Goal: Download file/media

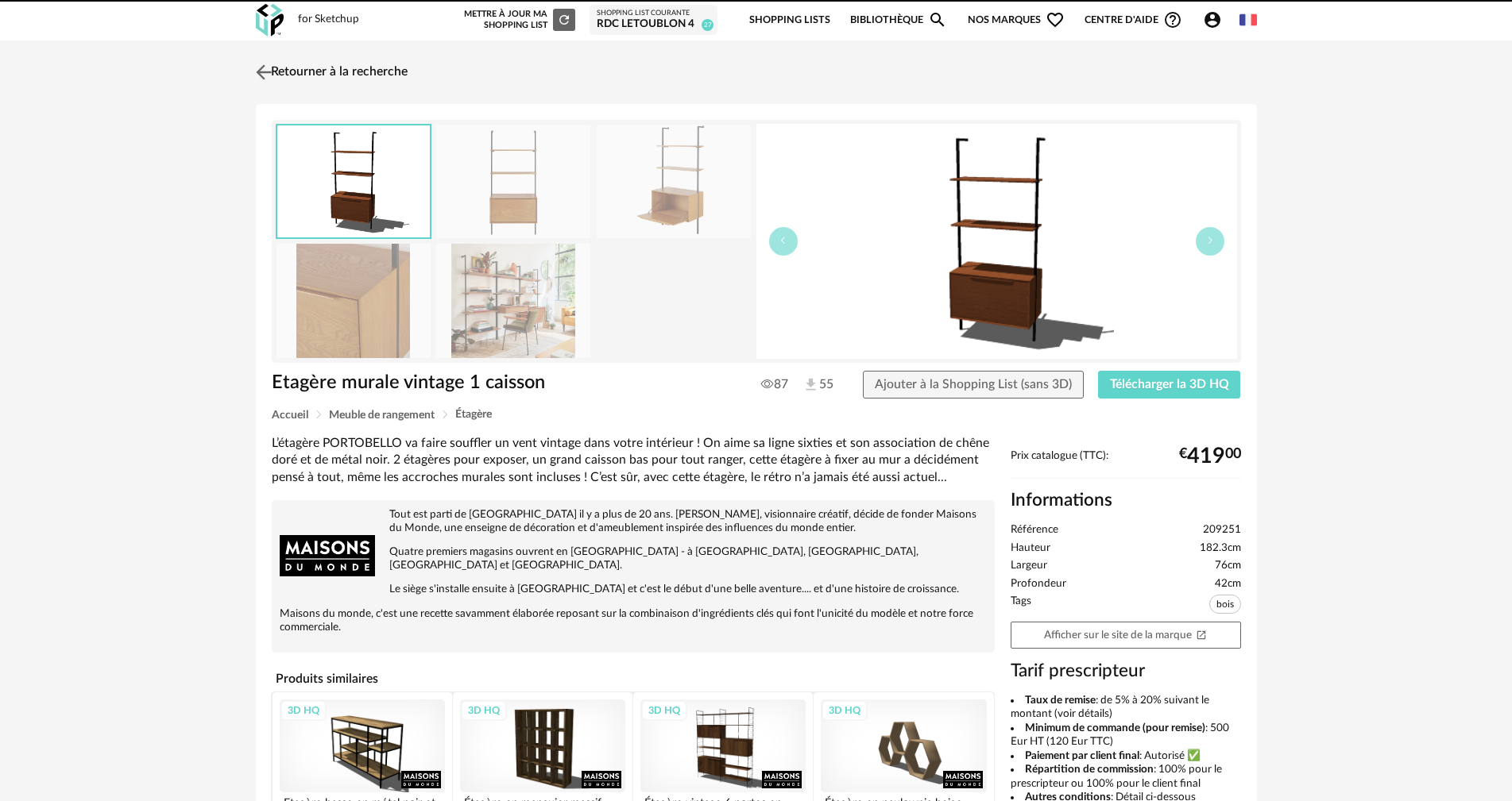
click at [324, 77] on link "Retourner à la recherche" at bounding box center [330, 72] width 156 height 35
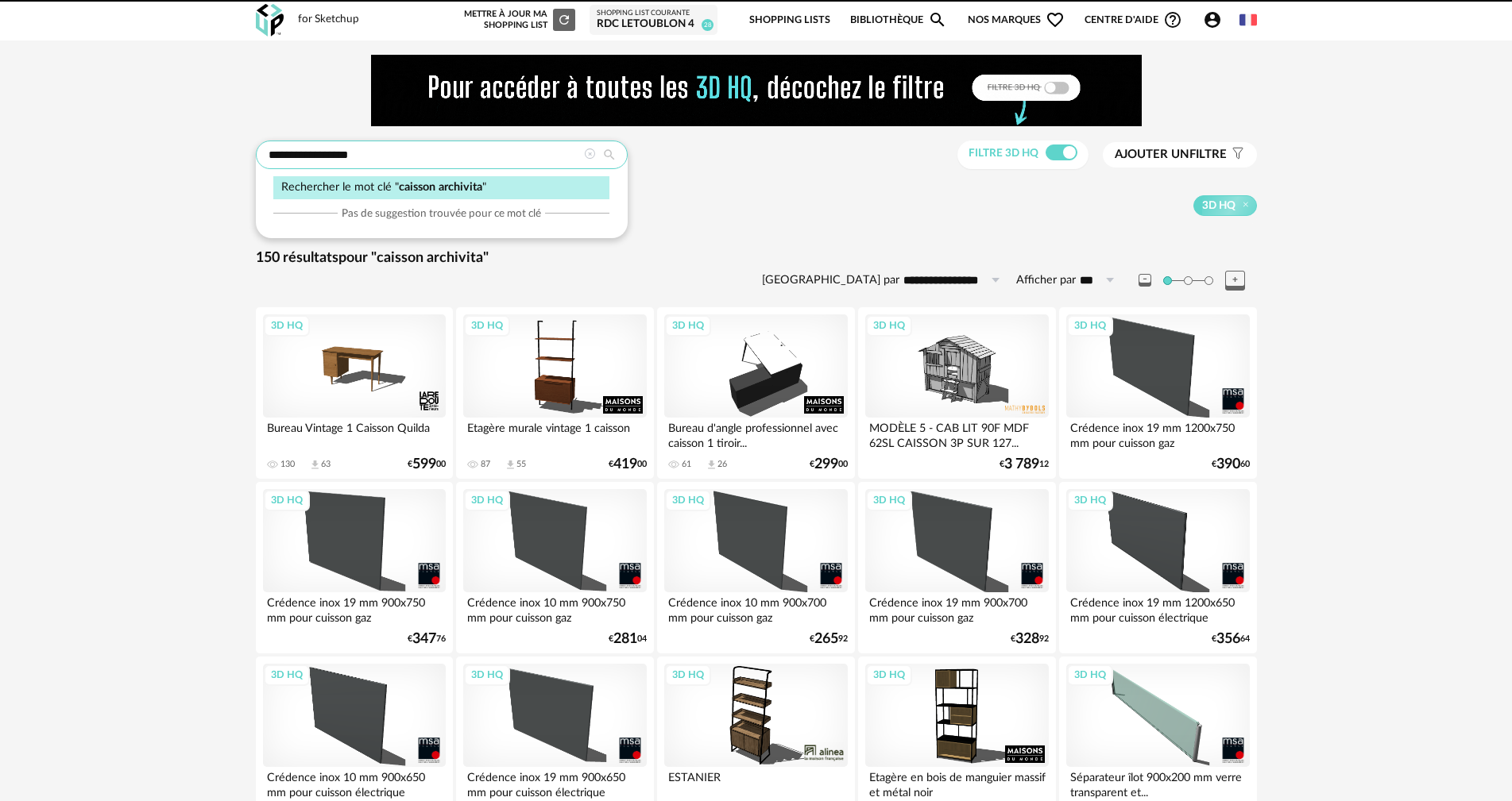
drag, startPoint x: 429, startPoint y: 159, endPoint x: 240, endPoint y: 159, distance: 189.0
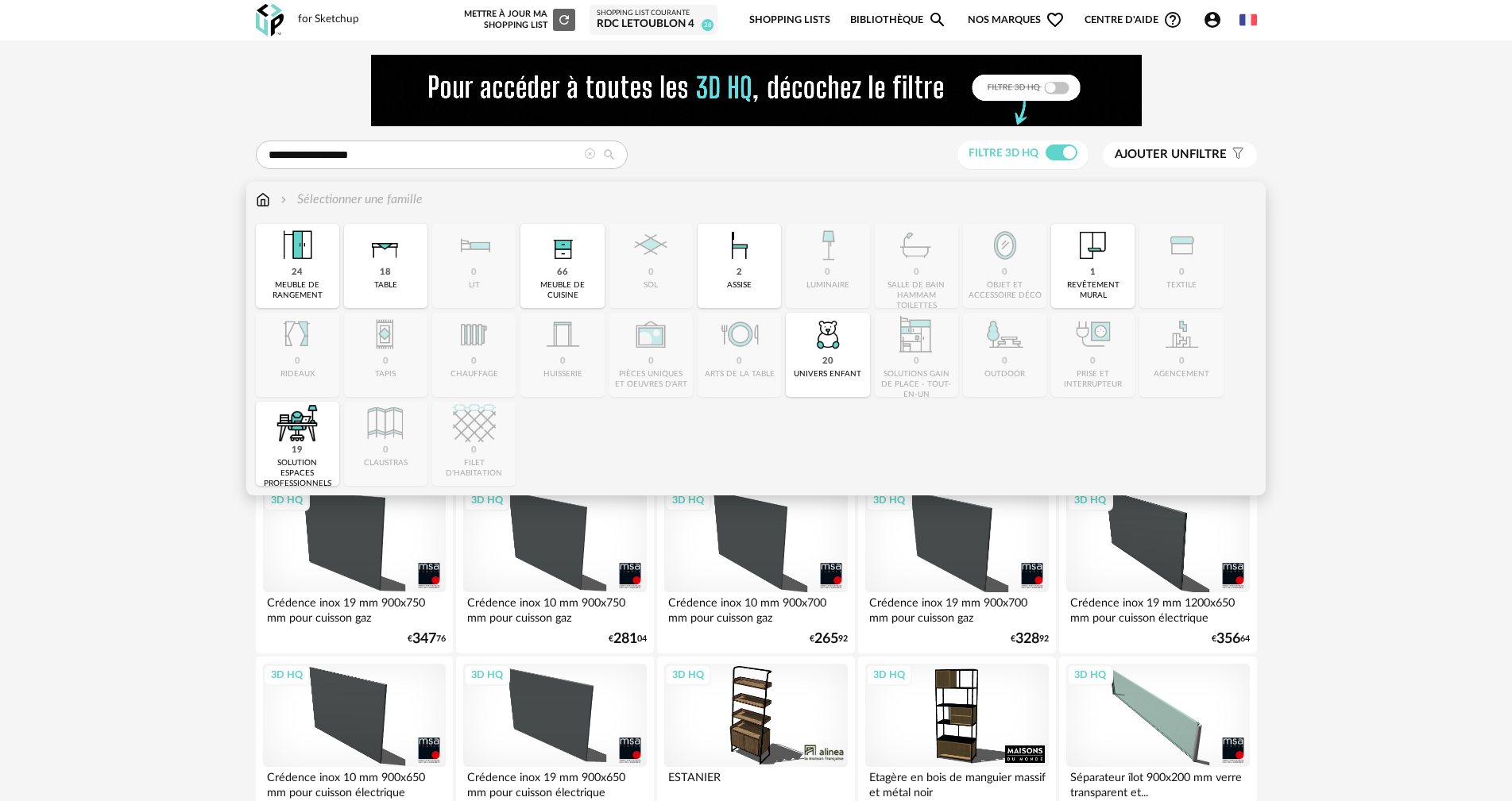
click at [261, 203] on img at bounding box center [263, 200] width 15 height 18
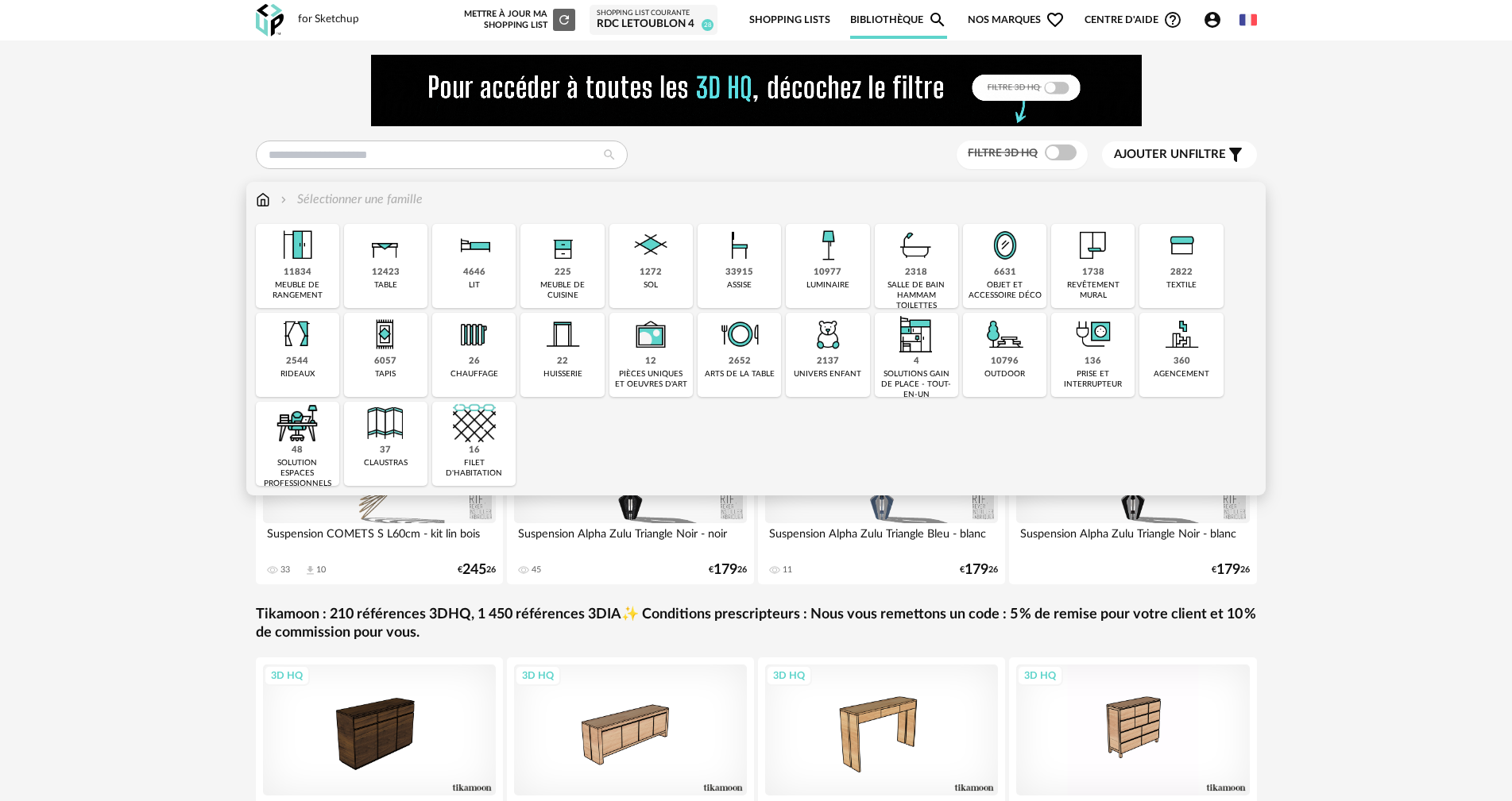
click at [1091, 273] on div "1738" at bounding box center [1093, 273] width 22 height 12
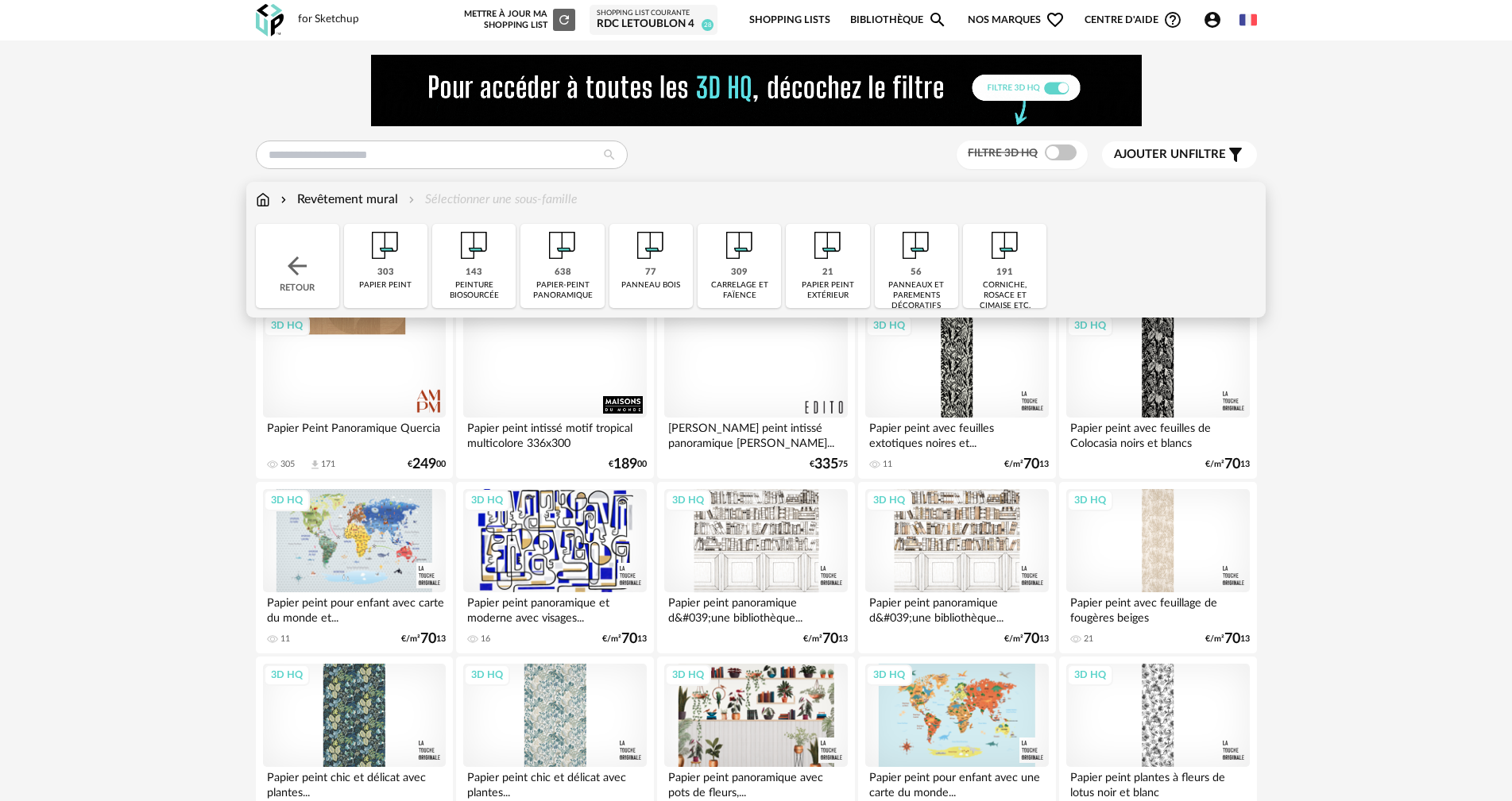
click at [565, 264] on img at bounding box center [562, 245] width 43 height 43
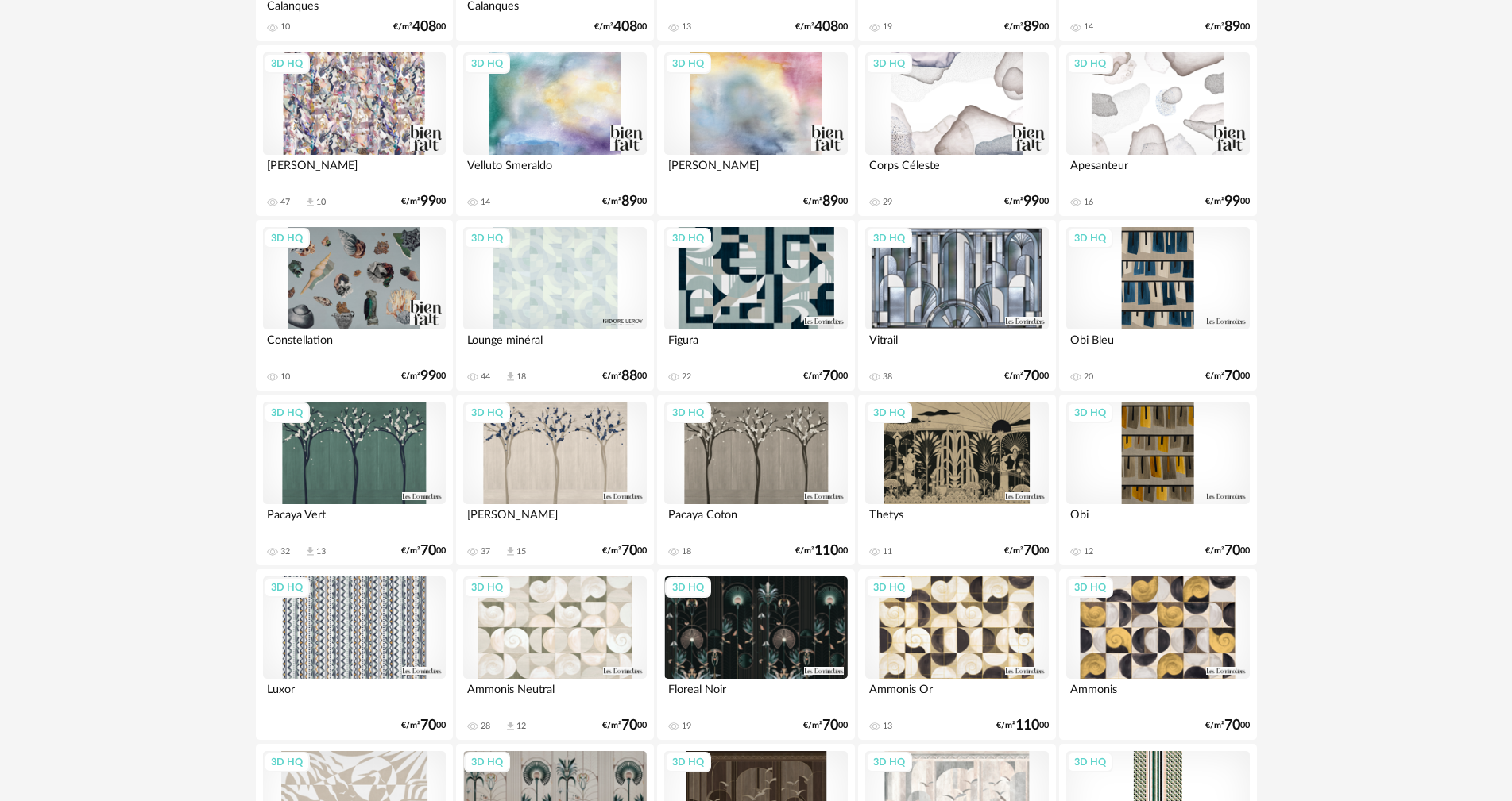
scroll to position [2542, 0]
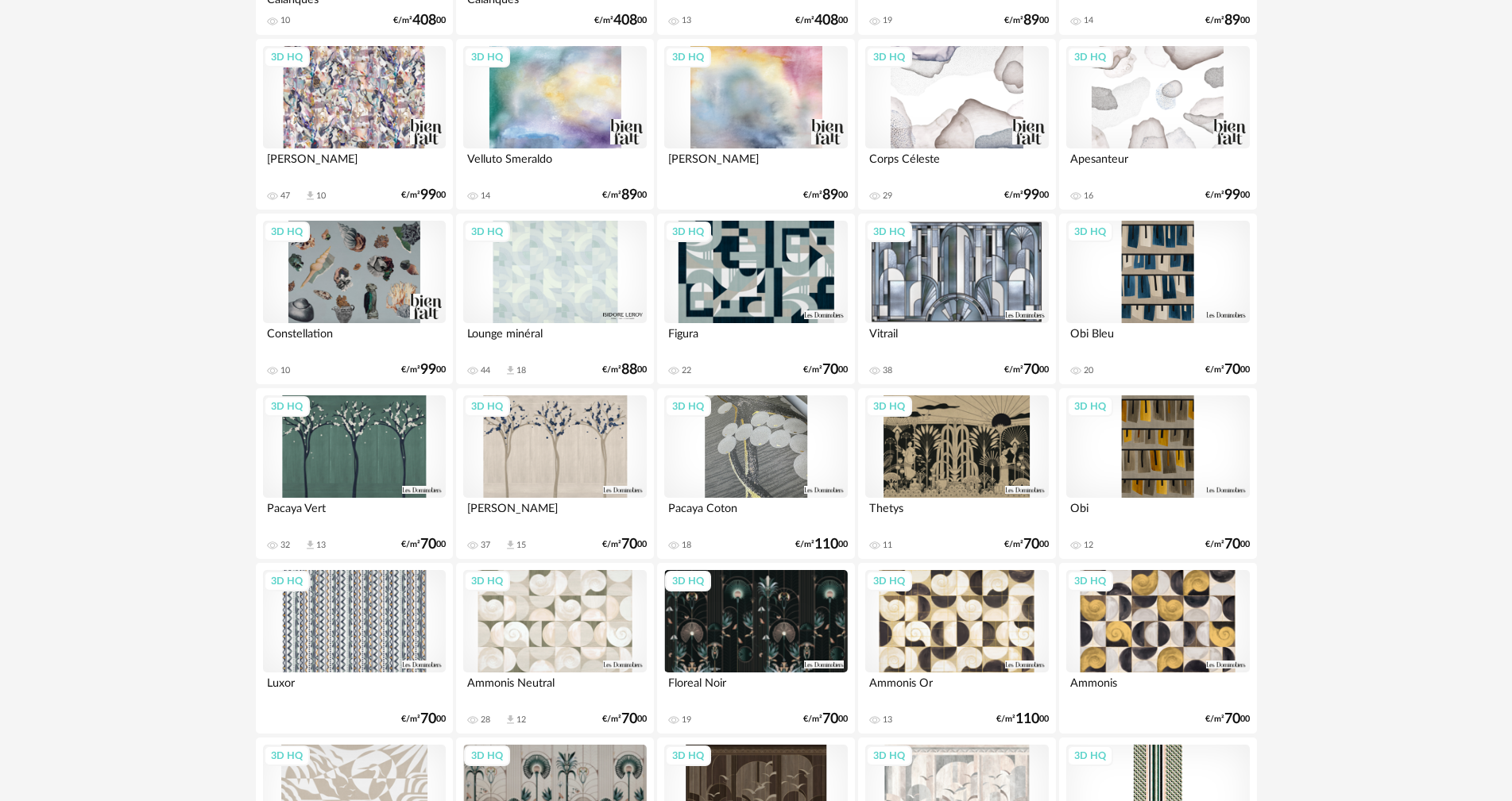
click at [756, 441] on div "3D HQ" at bounding box center [756, 447] width 183 height 104
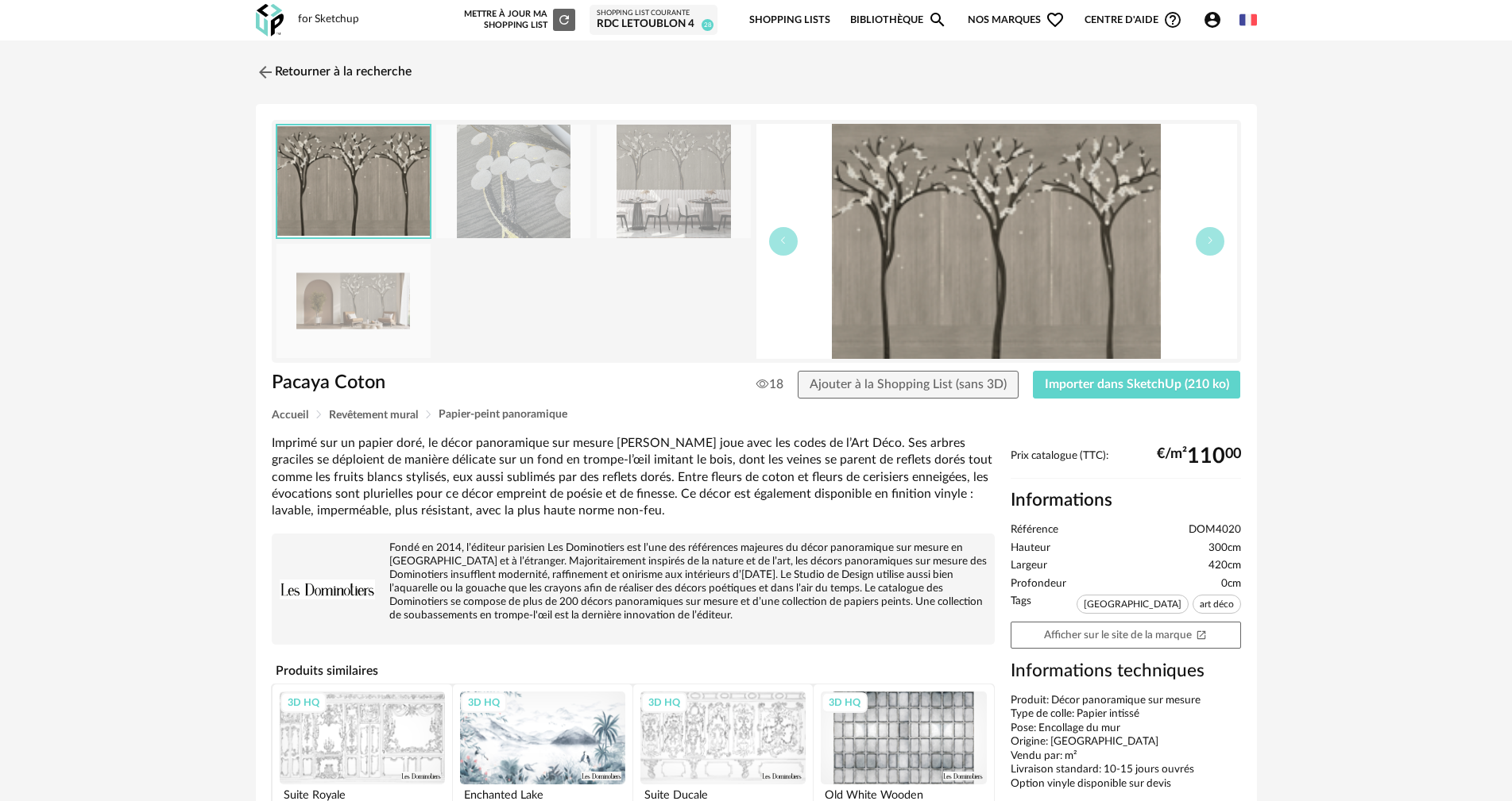
click at [644, 164] on img at bounding box center [674, 182] width 154 height 114
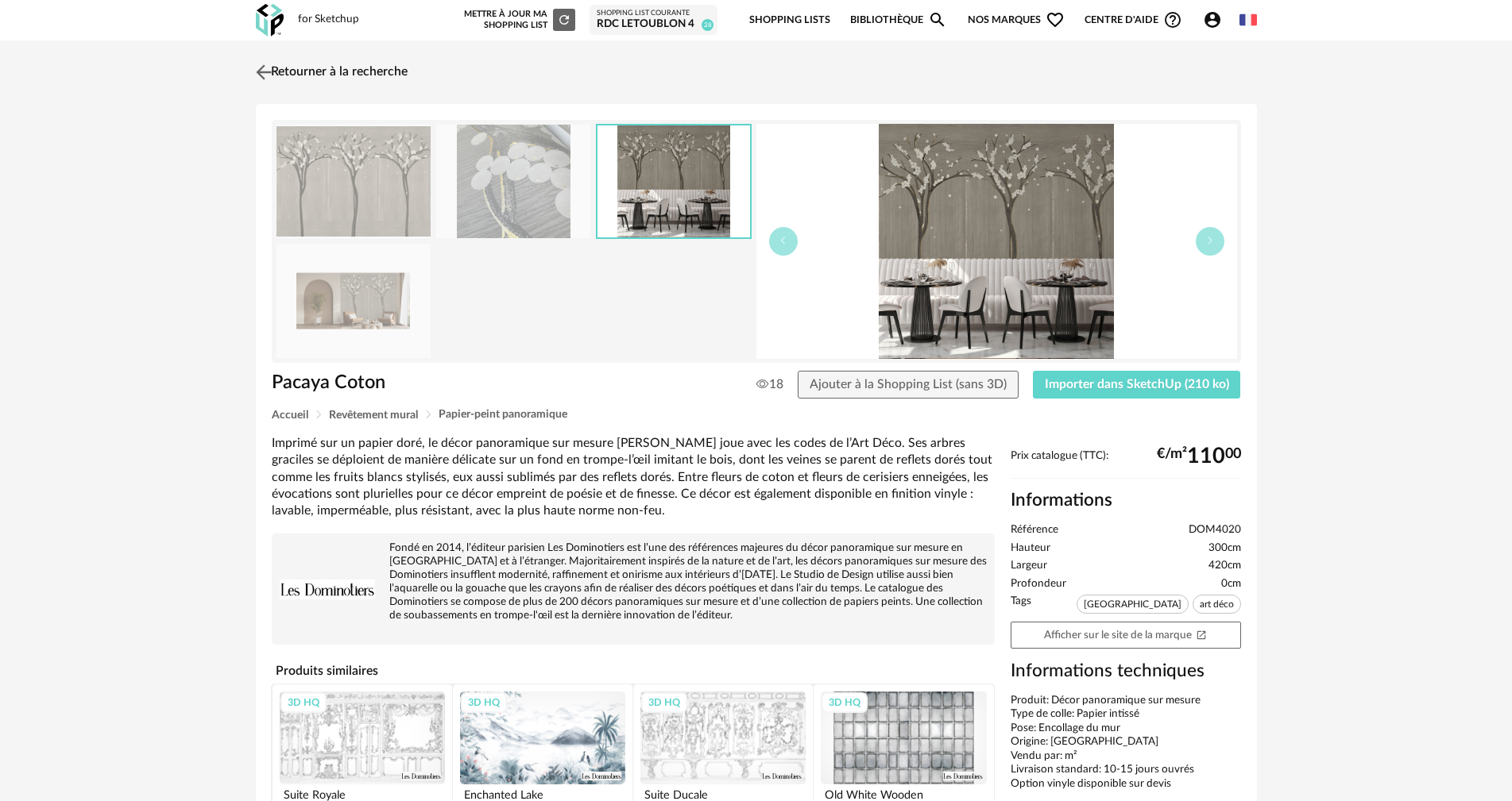
click at [307, 69] on link "Retourner à la recherche" at bounding box center [330, 72] width 156 height 35
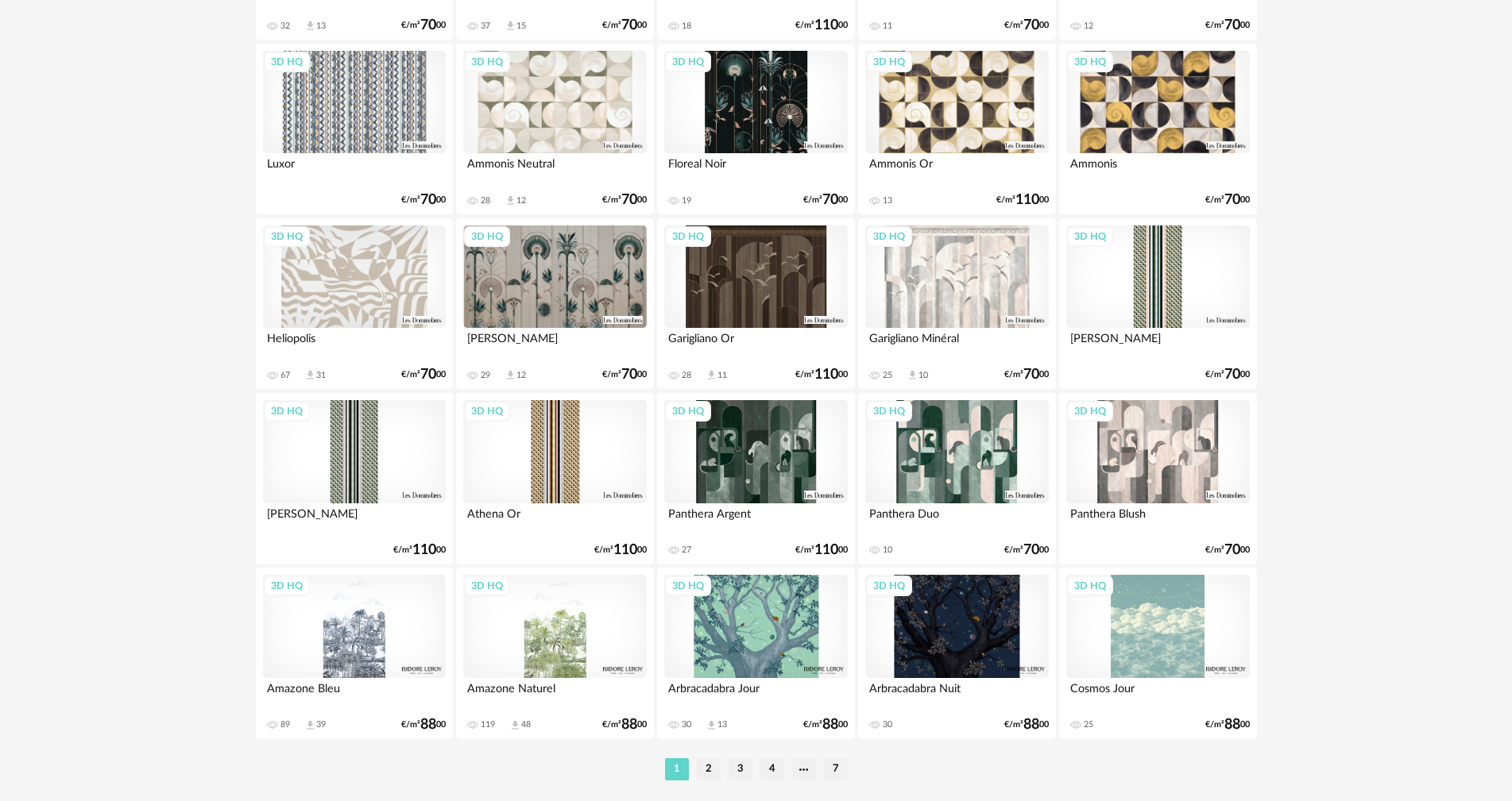
scroll to position [3106, 0]
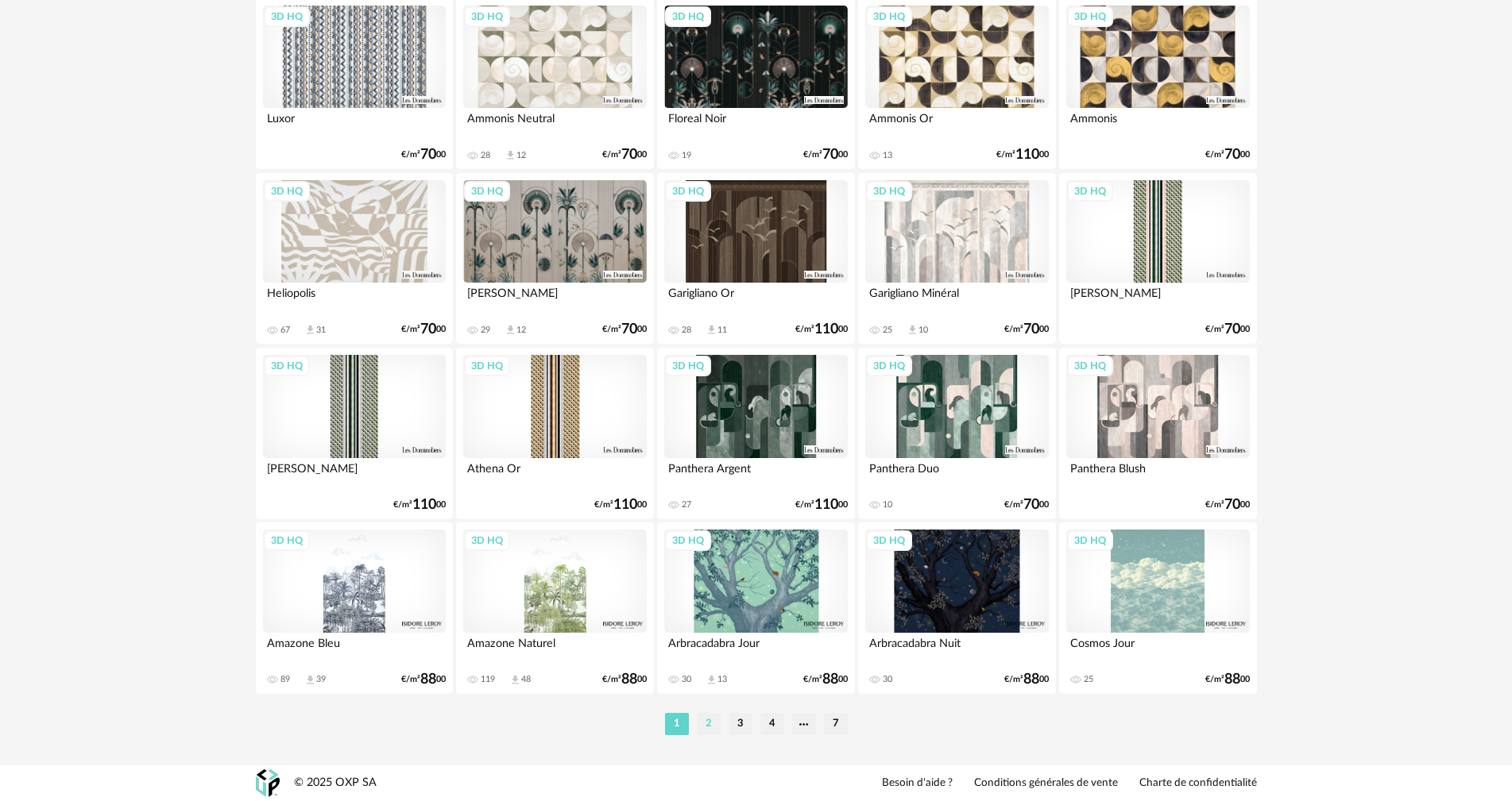
click at [705, 718] on li "2" at bounding box center [709, 724] width 24 height 22
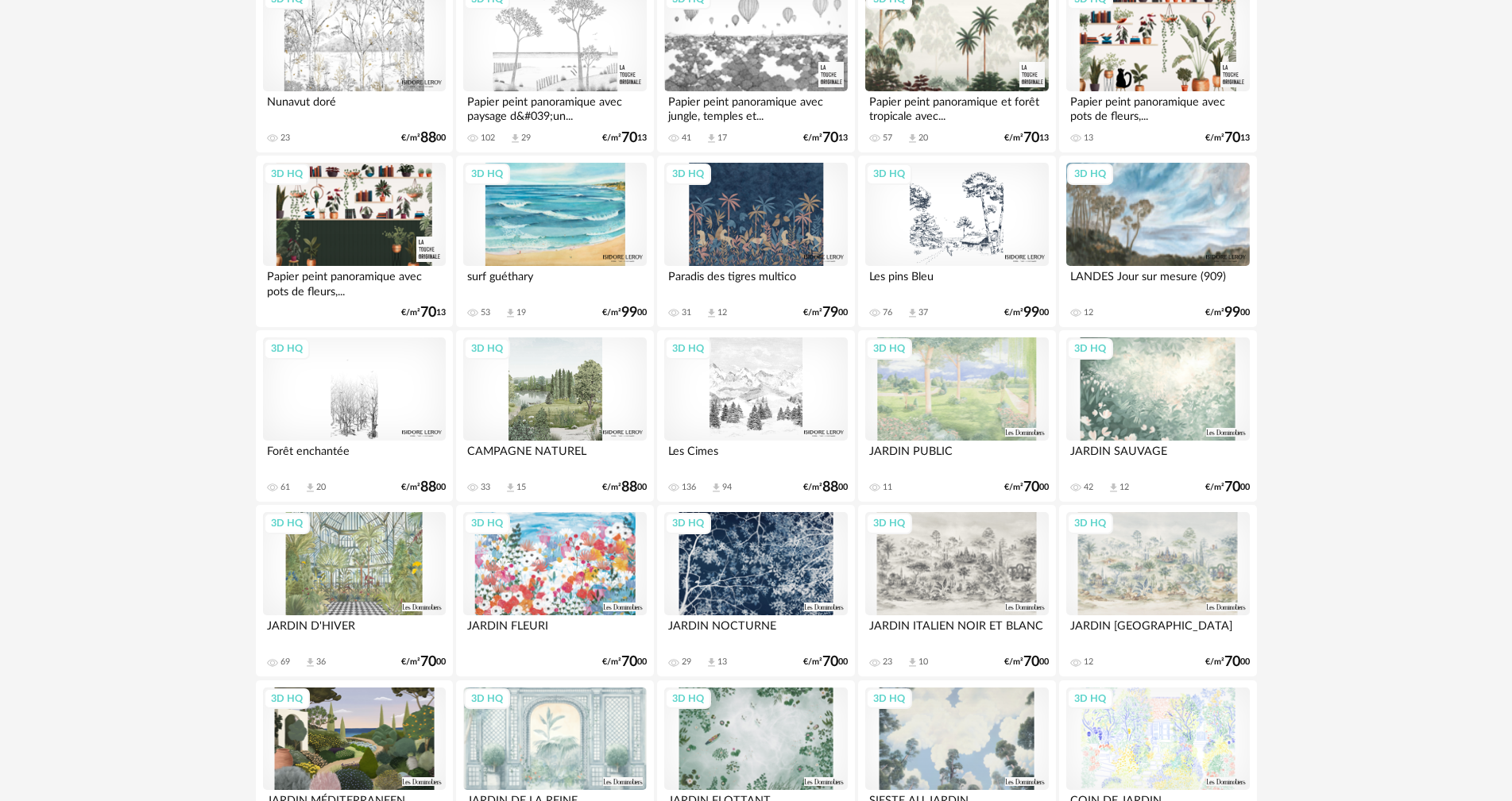
scroll to position [1906, 0]
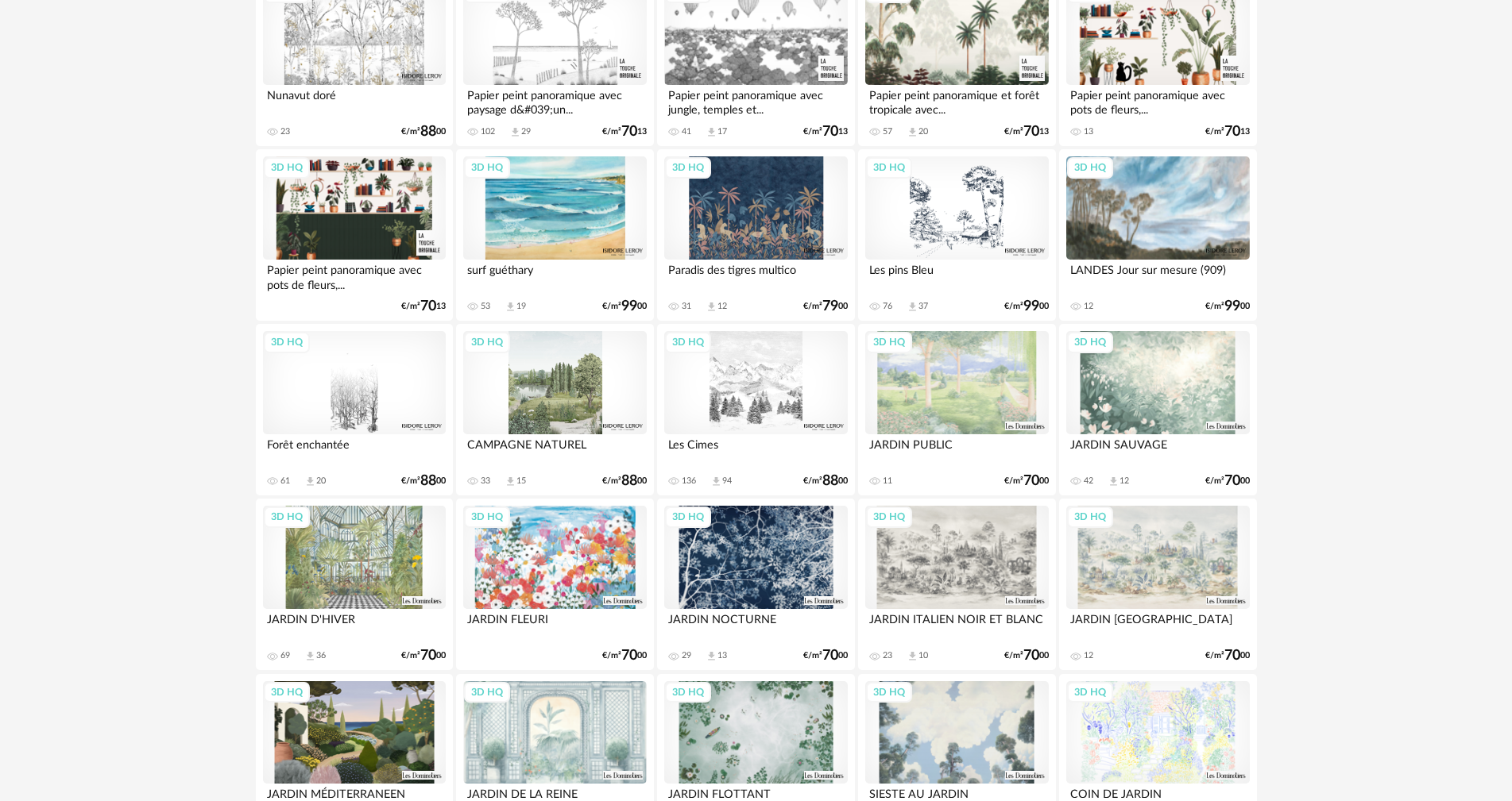
click at [771, 404] on div "3D HQ" at bounding box center [756, 383] width 183 height 104
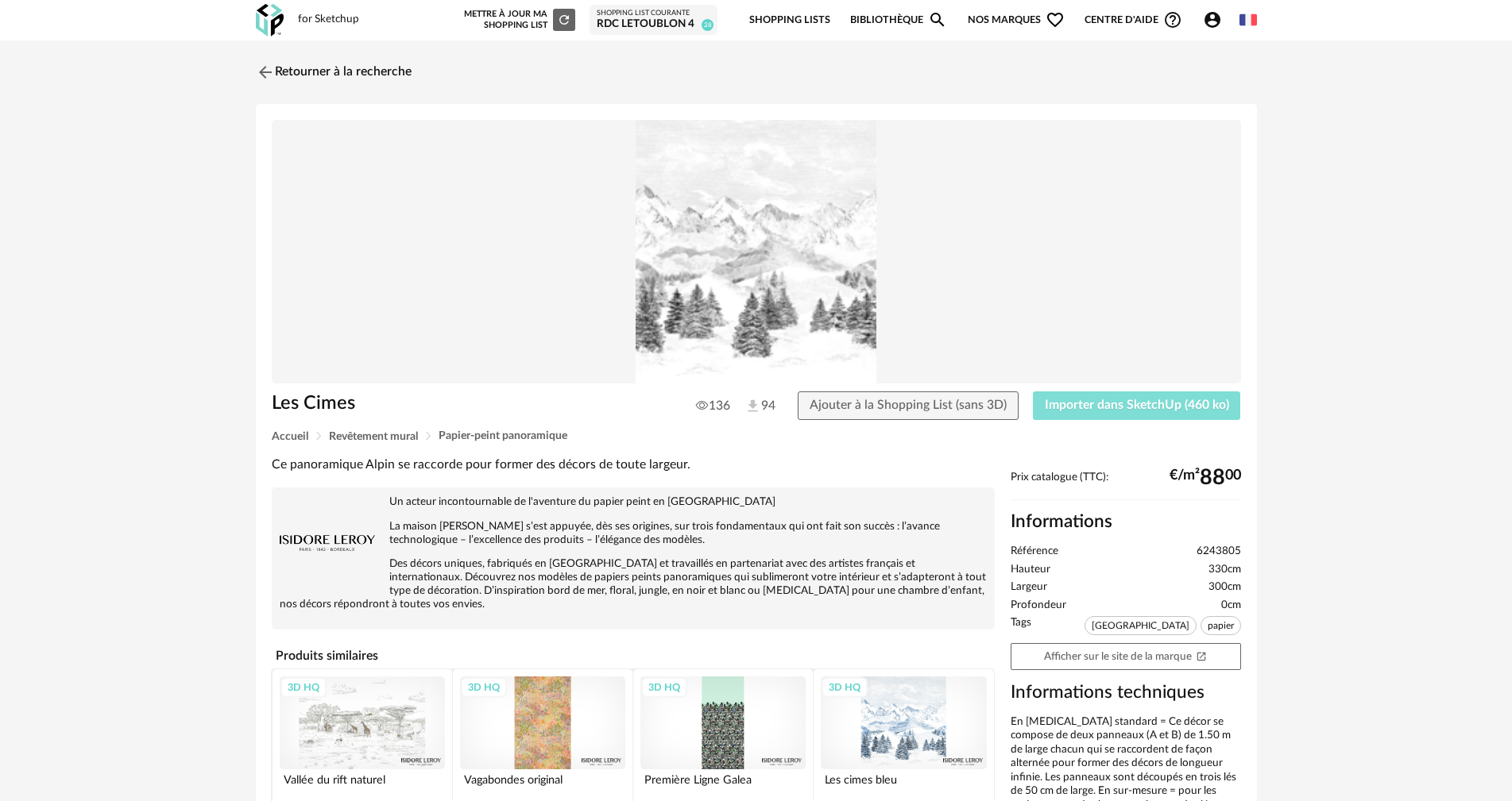
click at [1098, 399] on span "Importer dans SketchUp (460 ko)" at bounding box center [1137, 406] width 185 height 13
